Goal: Transaction & Acquisition: Purchase product/service

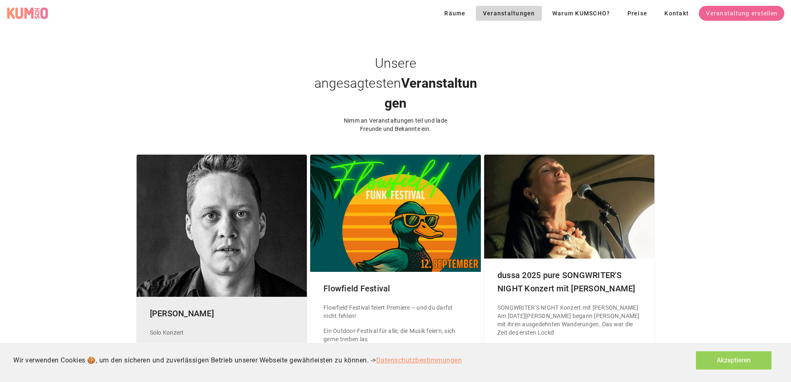
click at [218, 205] on div at bounding box center [222, 225] width 171 height 142
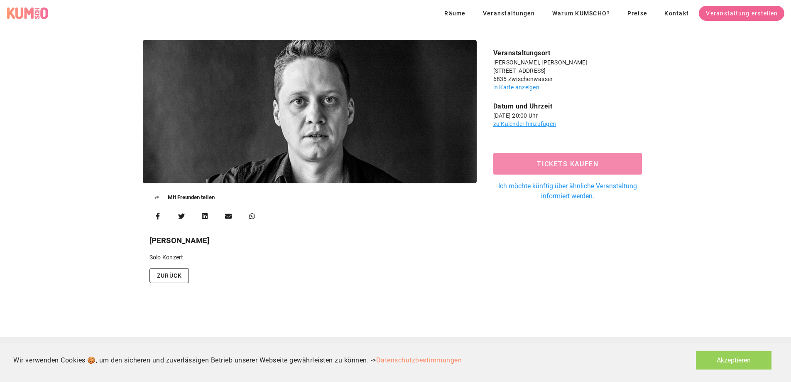
click at [523, 166] on span "Tickets kaufen" at bounding box center [568, 164] width 130 height 8
click at [164, 273] on span "zurück" at bounding box center [170, 275] width 26 height 7
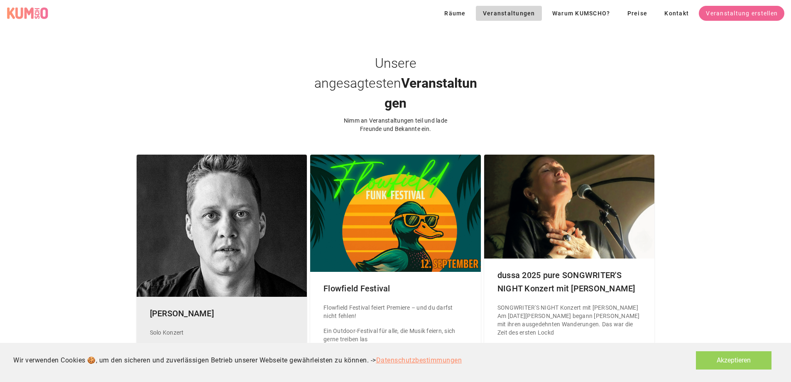
click at [196, 238] on div at bounding box center [222, 225] width 171 height 142
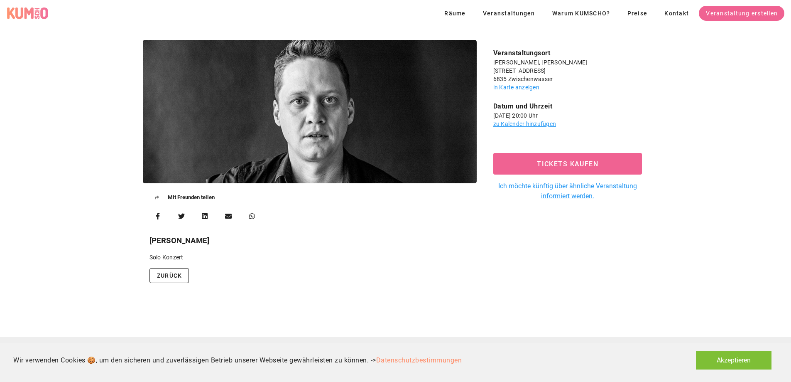
click at [707, 360] on button "Akzeptieren" at bounding box center [734, 360] width 76 height 18
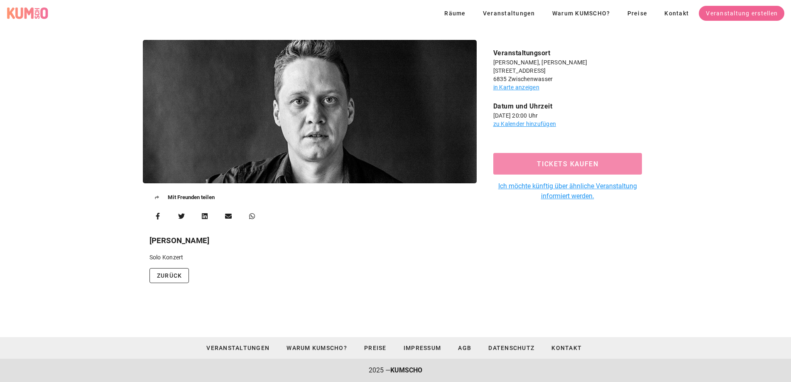
click at [539, 164] on span "Tickets kaufen" at bounding box center [568, 164] width 130 height 8
click at [533, 157] on button "Tickets kaufen" at bounding box center [567, 164] width 149 height 22
